Goal: Find specific page/section: Find specific page/section

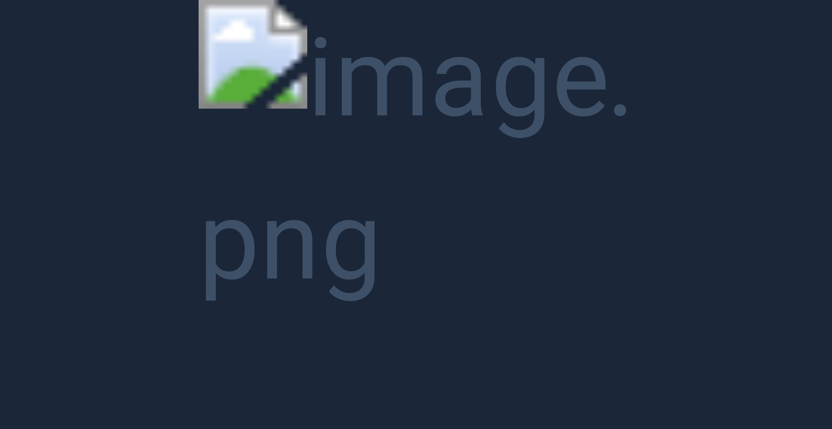
click at [707, 229] on button "Unzoom image" at bounding box center [416, 214] width 832 height 429
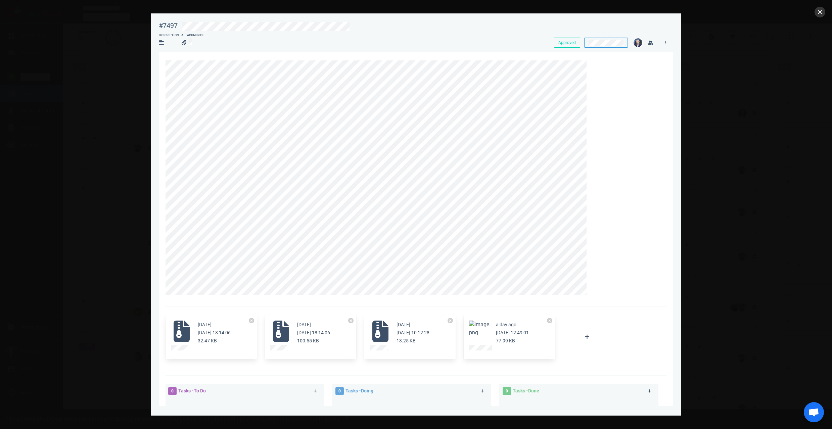
click at [821, 12] on button "close" at bounding box center [819, 12] width 11 height 11
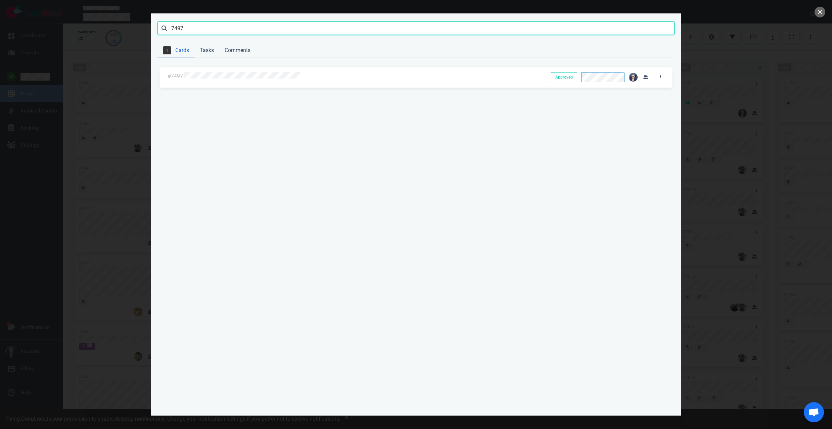
click at [311, 29] on input "7497" at bounding box center [415, 27] width 517 height 13
click button "Search" at bounding box center [0, 0] width 0 height 0
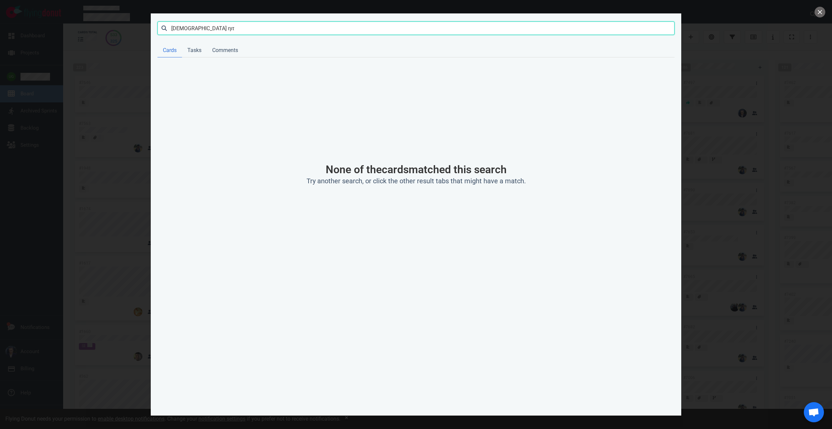
click at [197, 30] on input "[DEMOGRAPHIC_DATA] ηιτ" at bounding box center [415, 27] width 517 height 13
type input "web hit"
click button "Search" at bounding box center [0, 0] width 0 height 0
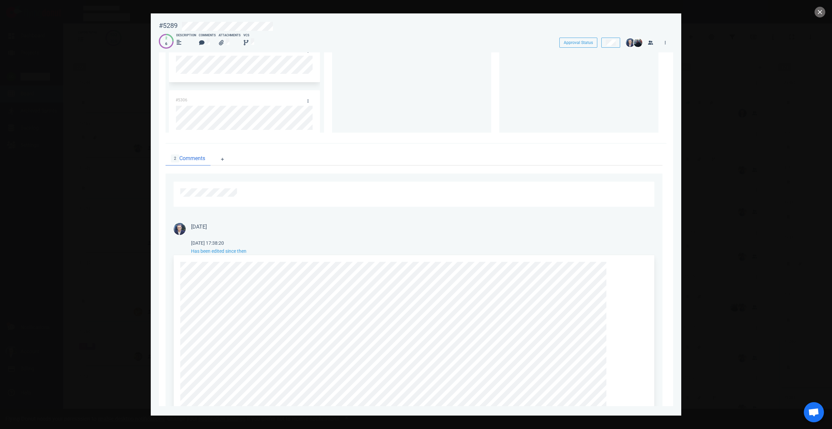
scroll to position [1103, 0]
